Goal: Information Seeking & Learning: Understand process/instructions

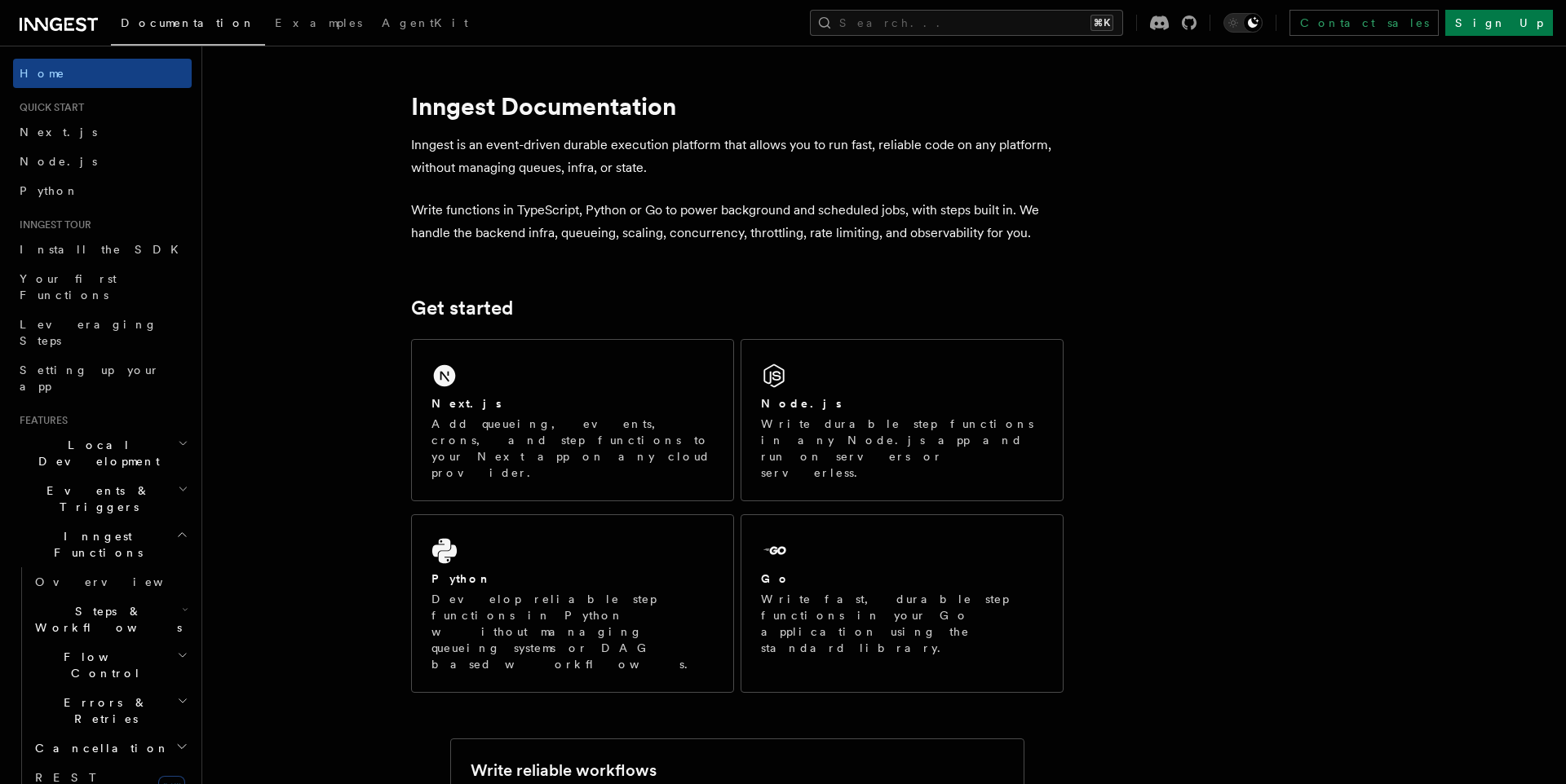
click at [98, 476] on h2 "Events & Triggers" at bounding box center [102, 499] width 179 height 46
click at [86, 586] on span "Sending events" at bounding box center [75, 600] width 81 height 29
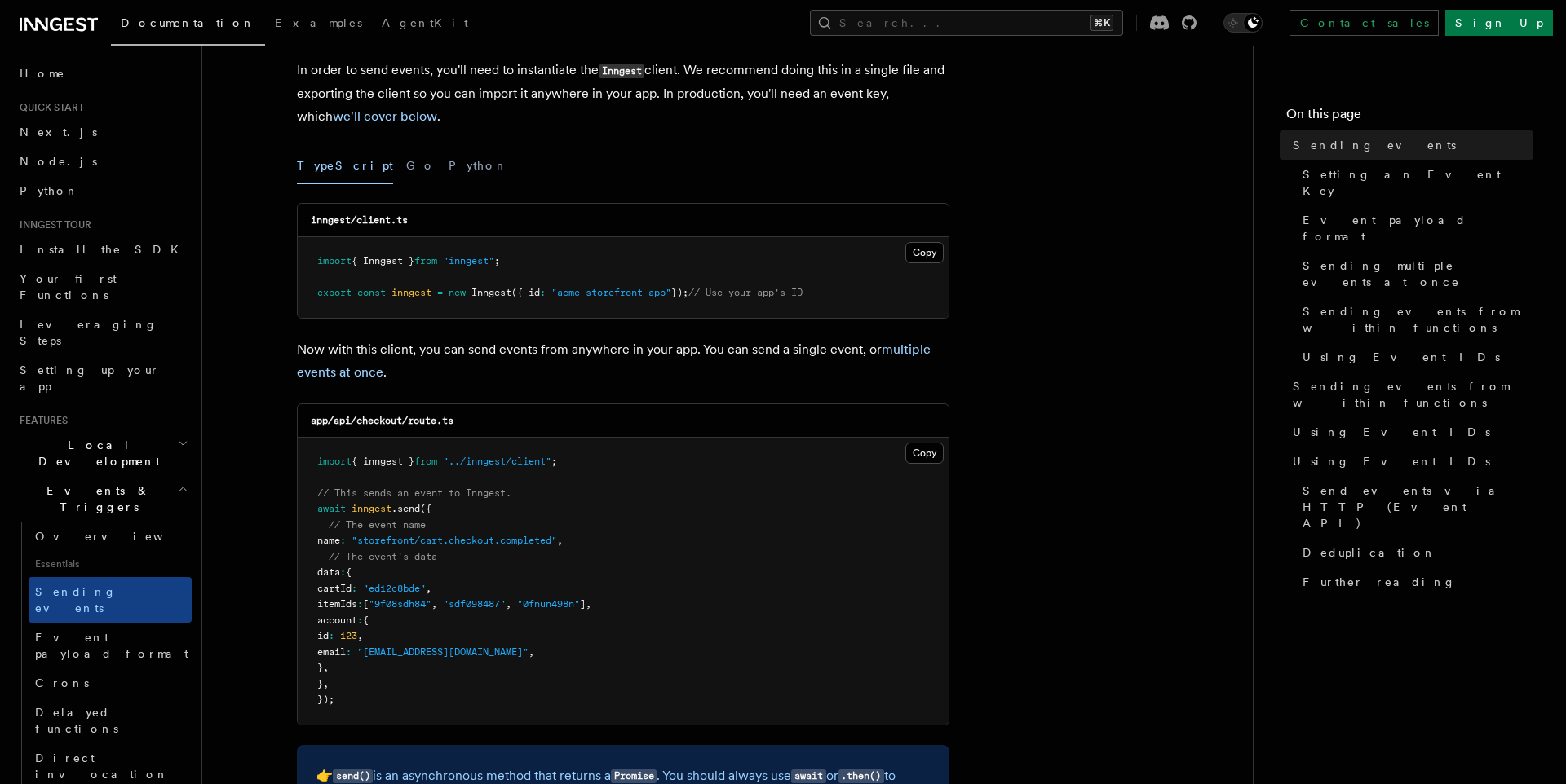
scroll to position [135, 0]
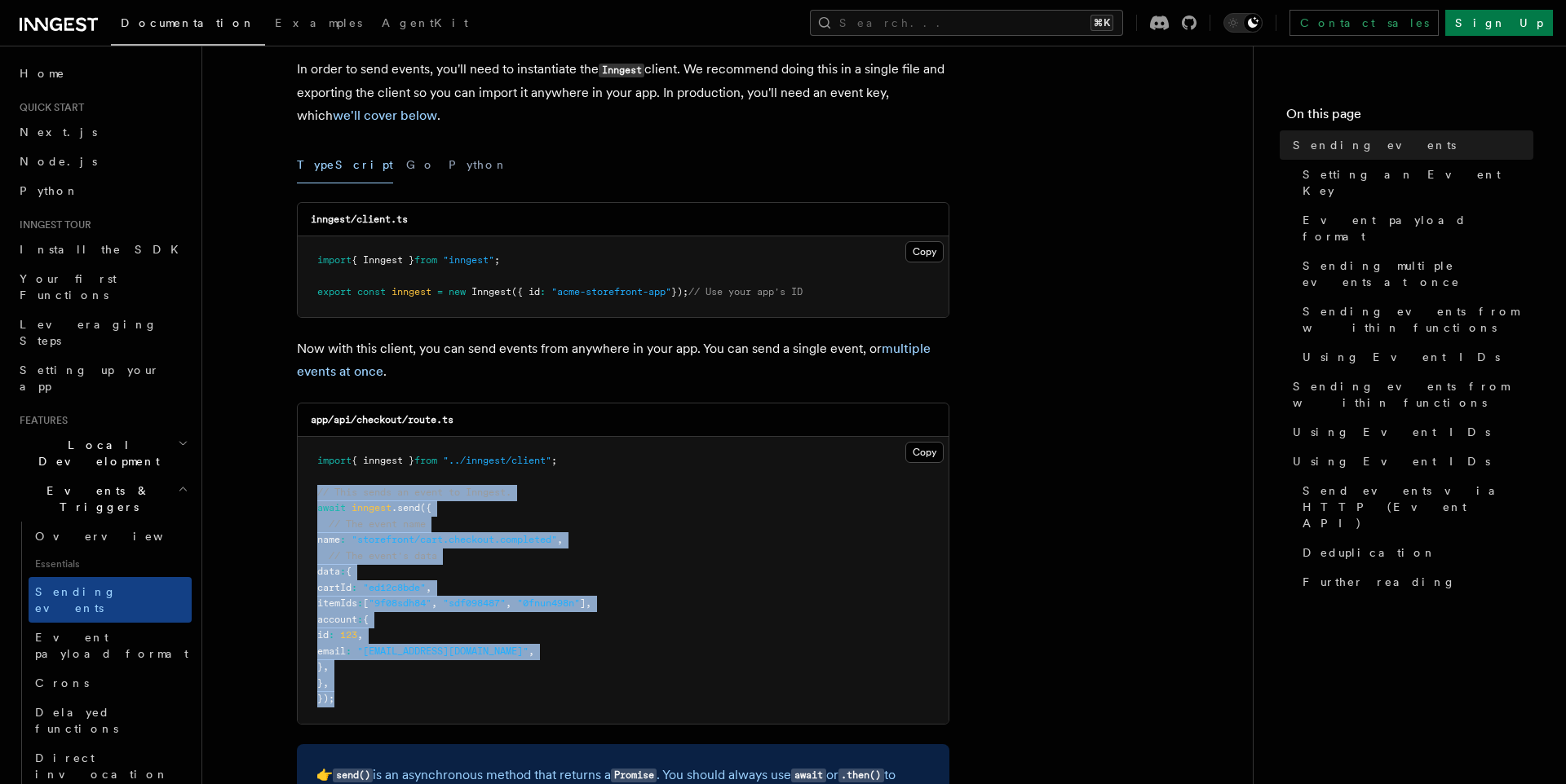
drag, startPoint x: 355, startPoint y: 710, endPoint x: 312, endPoint y: 486, distance: 228.1
click at [312, 486] on pre "import { inngest } from "../inngest/client" ; // This sends an event to Inngest…" at bounding box center [623, 580] width 651 height 287
drag, startPoint x: 312, startPoint y: 486, endPoint x: 383, endPoint y: 479, distance: 71.3
click at [312, 486] on pre "import { inngest } from "../inngest/client" ; // This sends an event to Inngest…" at bounding box center [623, 580] width 651 height 287
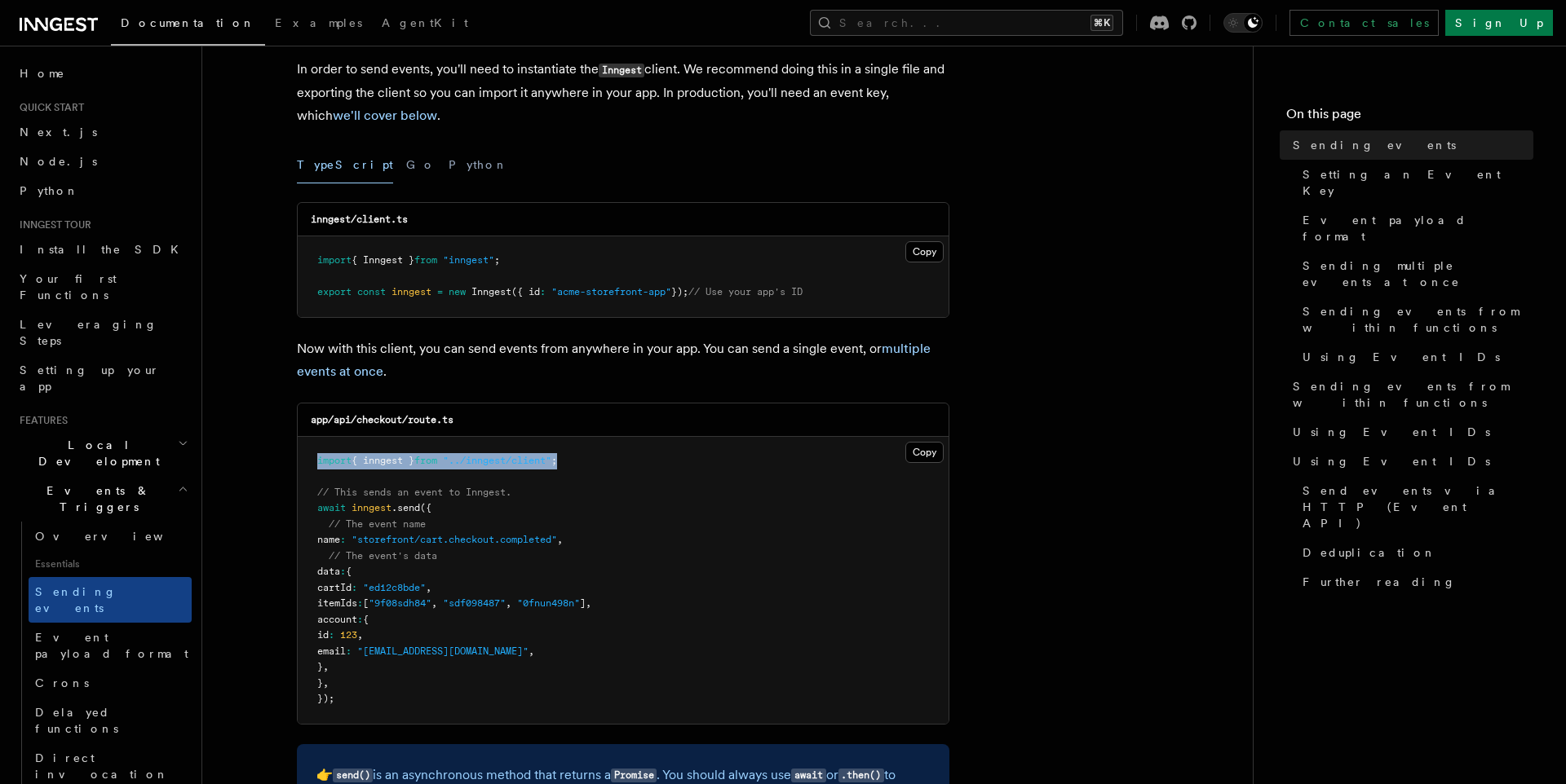
drag, startPoint x: 631, startPoint y: 455, endPoint x: 298, endPoint y: 458, distance: 333.0
click at [301, 458] on pre "import { inngest } from "../inngest/client" ; // This sends an event to Inngest…" at bounding box center [623, 580] width 651 height 287
copy span "import { inngest } from "../inngest/client" ;"
